Goal: Information Seeking & Learning: Learn about a topic

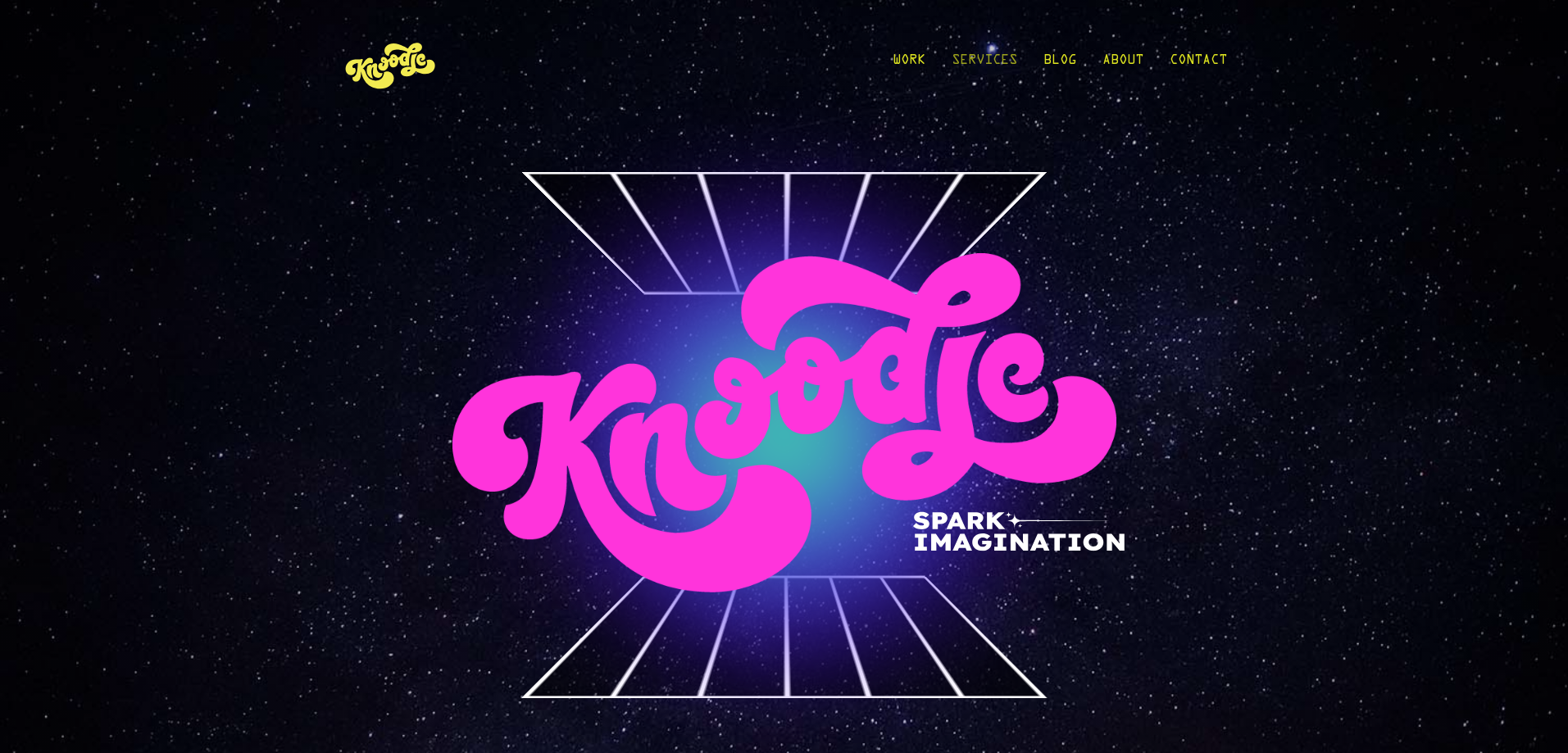
click at [974, 61] on link "Services" at bounding box center [985, 64] width 66 height 76
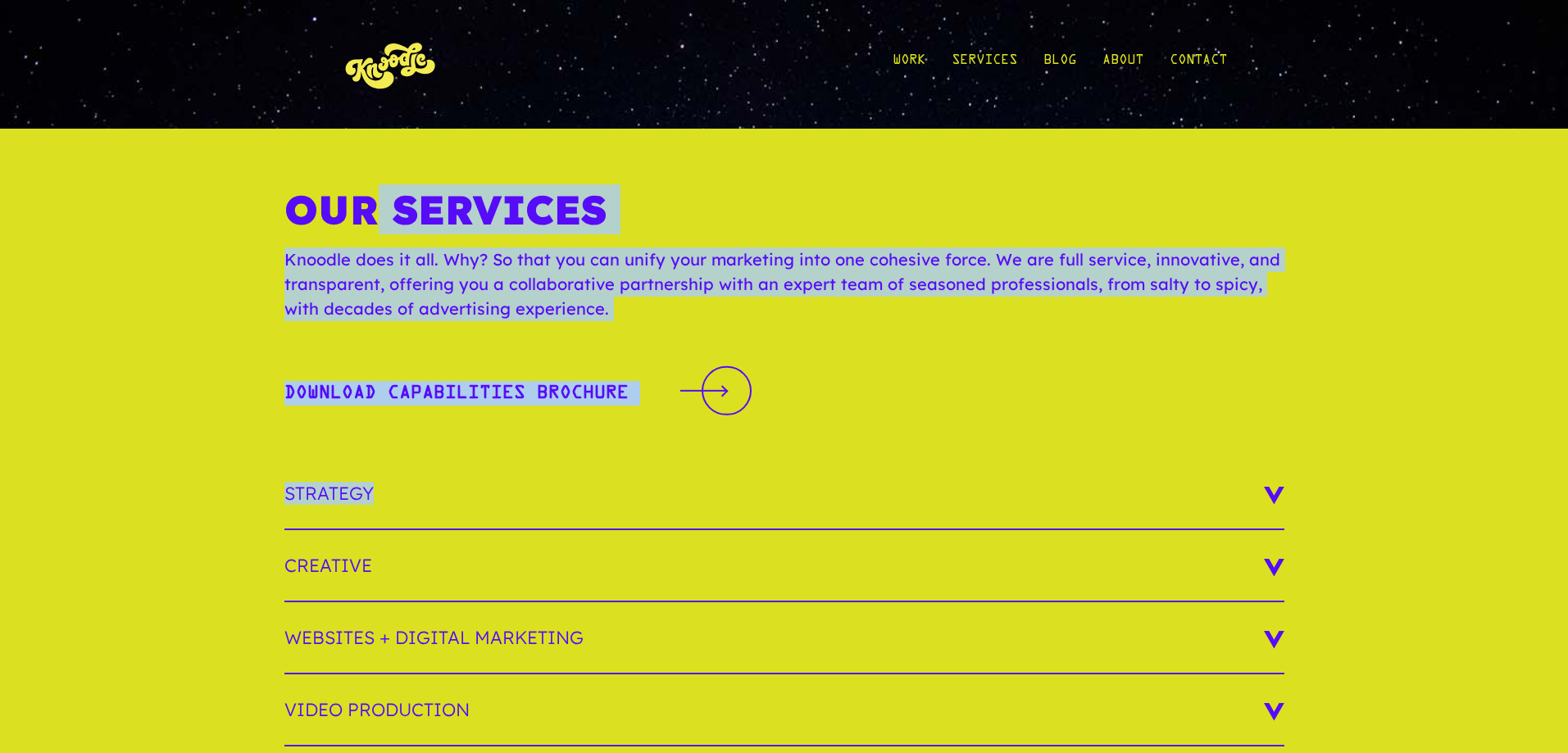
drag, startPoint x: 377, startPoint y: 210, endPoint x: 889, endPoint y: 475, distance: 576.5
click at [889, 475] on div "Our Services Knoodle does it all. Why? So that you can unify your marketing int…" at bounding box center [784, 636] width 1568 height 1014
drag, startPoint x: 871, startPoint y: 344, endPoint x: 848, endPoint y: 314, distance: 37.8
click at [871, 344] on div "Our Services Knoodle does it all. Why? So that you can unify your marketing int…" at bounding box center [784, 262] width 1000 height 177
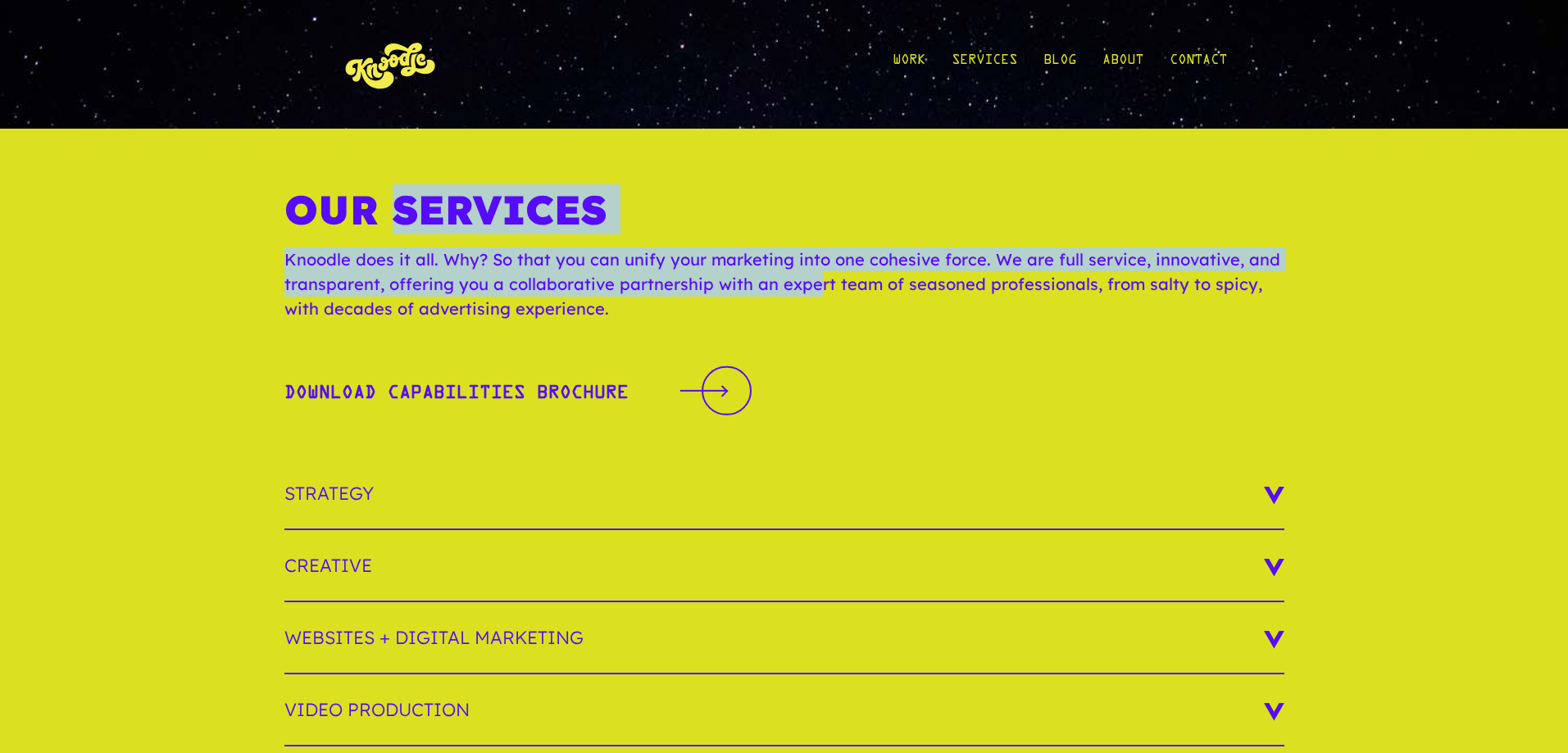
drag, startPoint x: 731, startPoint y: 273, endPoint x: 360, endPoint y: 199, distance: 378.3
click at [360, 199] on div "Our Services Knoodle does it all. Why? So that you can unify your marketing int…" at bounding box center [784, 262] width 1000 height 152
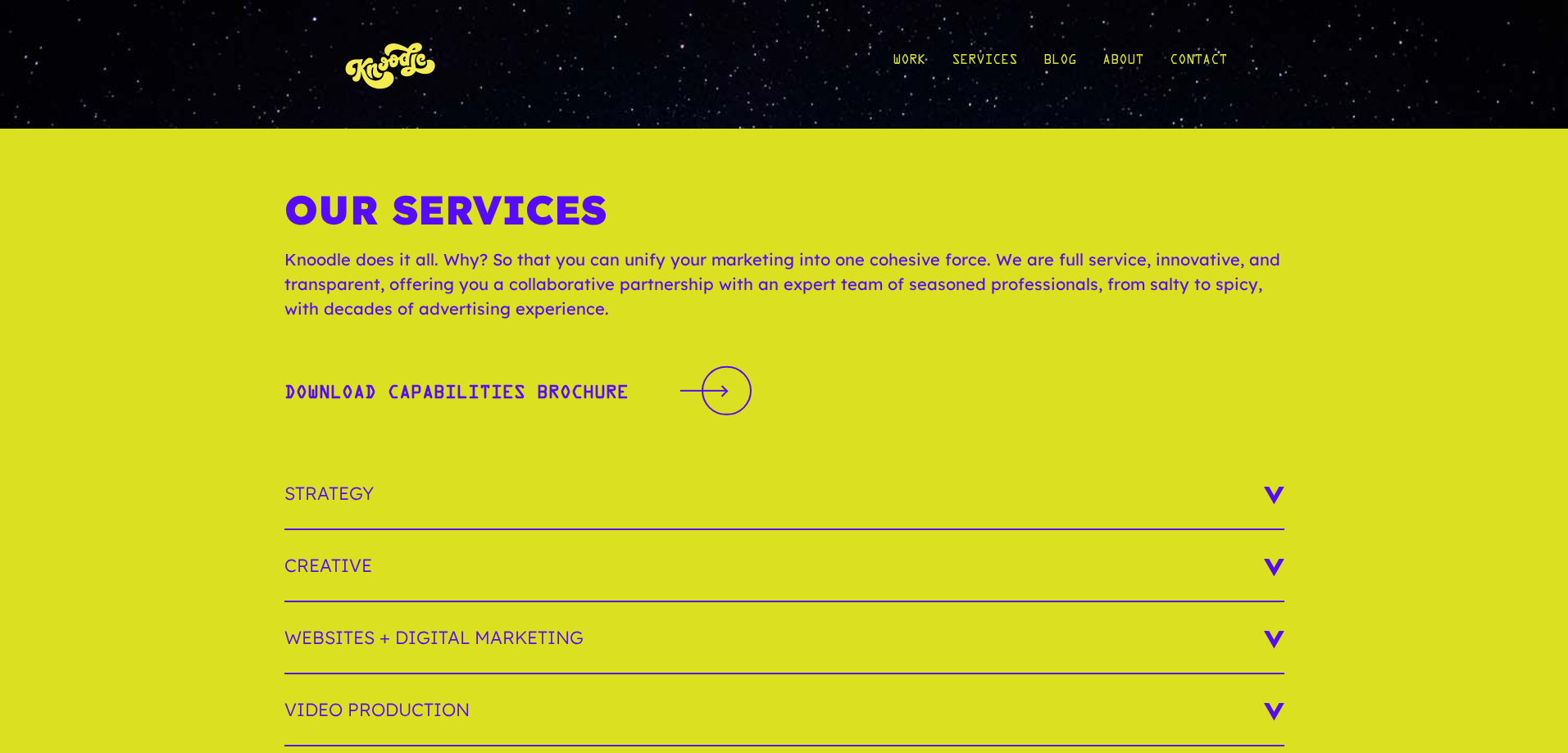
click at [310, 203] on h1 "Our Services" at bounding box center [784, 216] width 1000 height 61
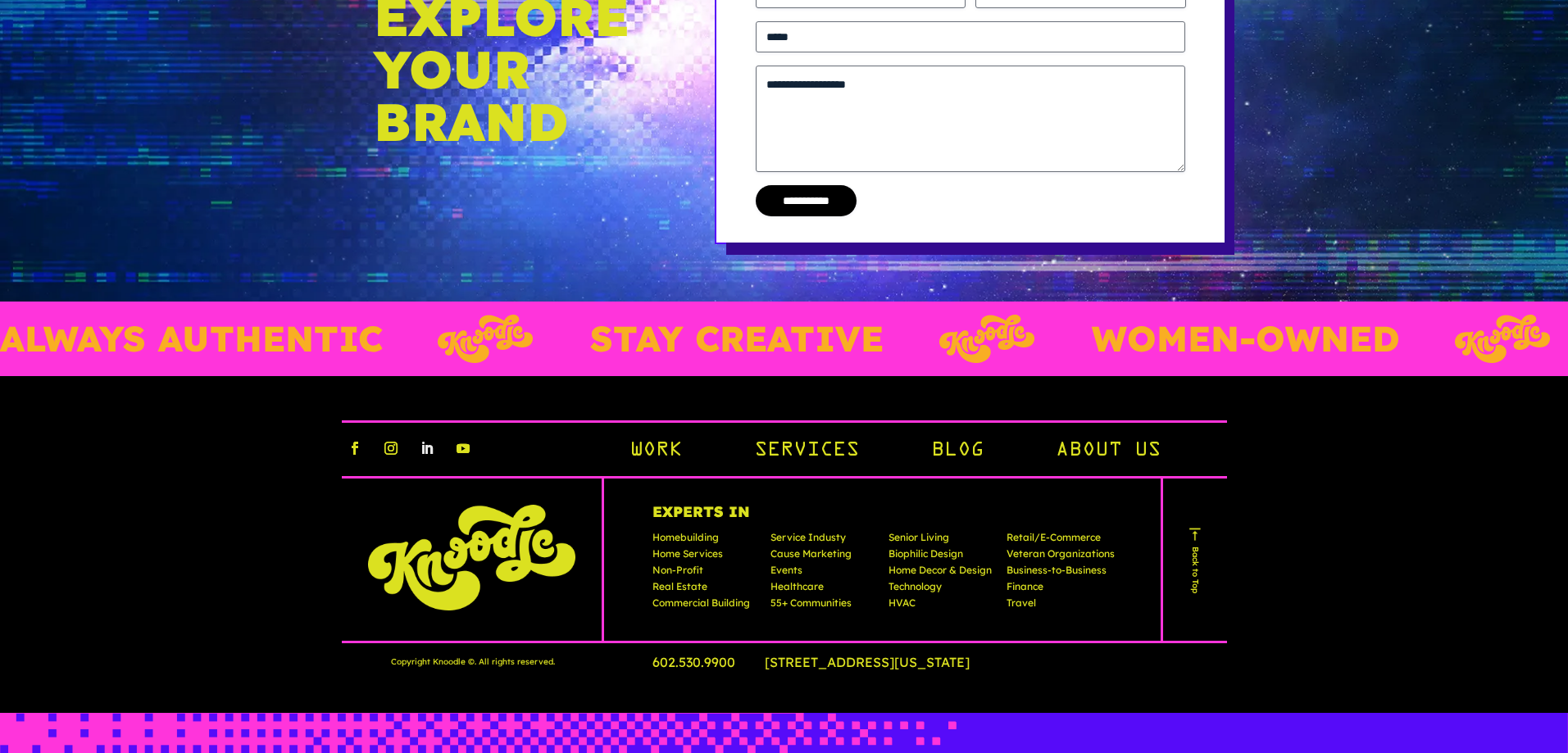
click at [427, 450] on link "Follow" at bounding box center [427, 447] width 27 height 27
